Goal: Find specific page/section: Find specific page/section

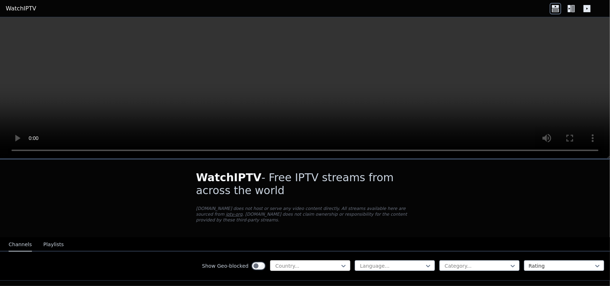
click at [298, 263] on div "Country..." at bounding box center [310, 265] width 80 height 11
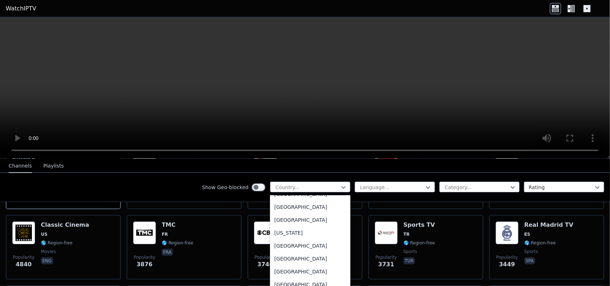
scroll to position [1906, 0]
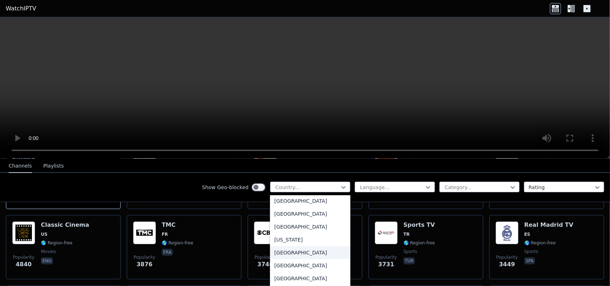
click at [308, 254] on div "[GEOGRAPHIC_DATA]" at bounding box center [310, 252] width 80 height 13
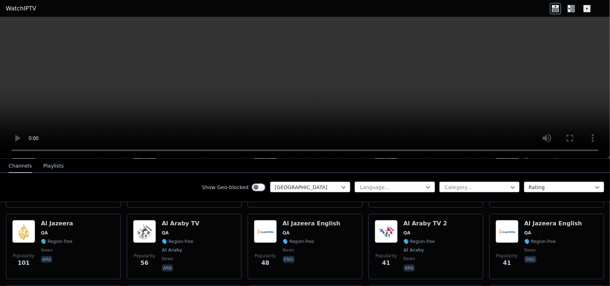
click at [419, 188] on div at bounding box center [391, 187] width 65 height 7
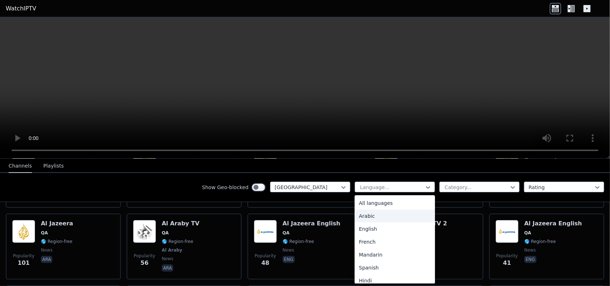
click at [386, 216] on div "Arabic" at bounding box center [394, 215] width 80 height 13
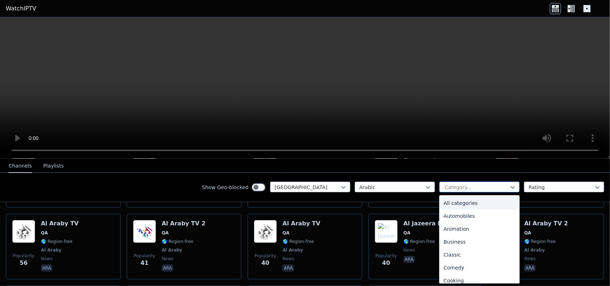
click at [490, 186] on div at bounding box center [476, 187] width 65 height 7
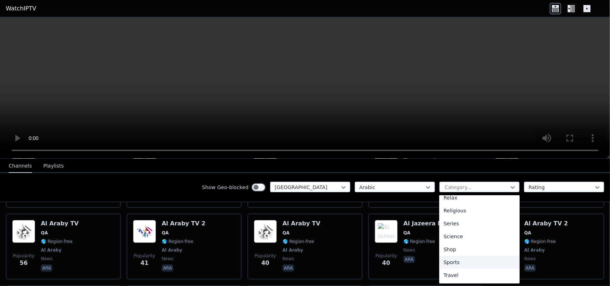
click at [461, 262] on div "Sports" at bounding box center [479, 262] width 80 height 13
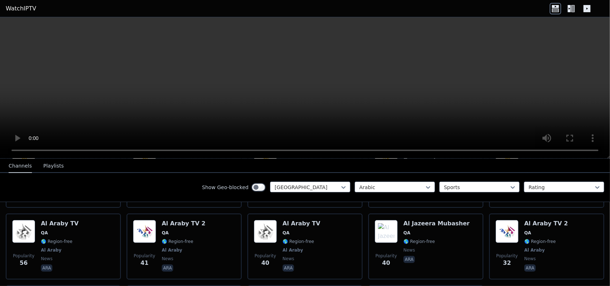
scroll to position [24, 0]
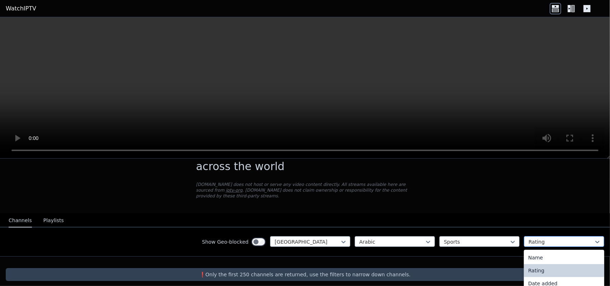
click at [552, 238] on div at bounding box center [560, 241] width 65 height 7
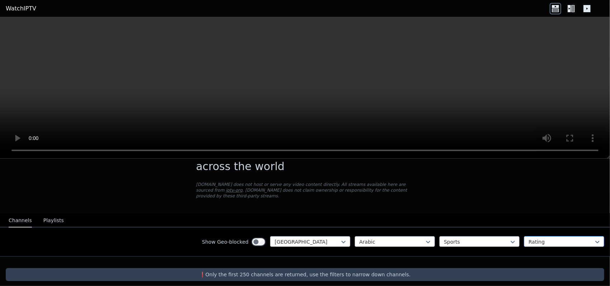
click at [552, 238] on div at bounding box center [560, 241] width 65 height 7
